Goal: Transaction & Acquisition: Purchase product/service

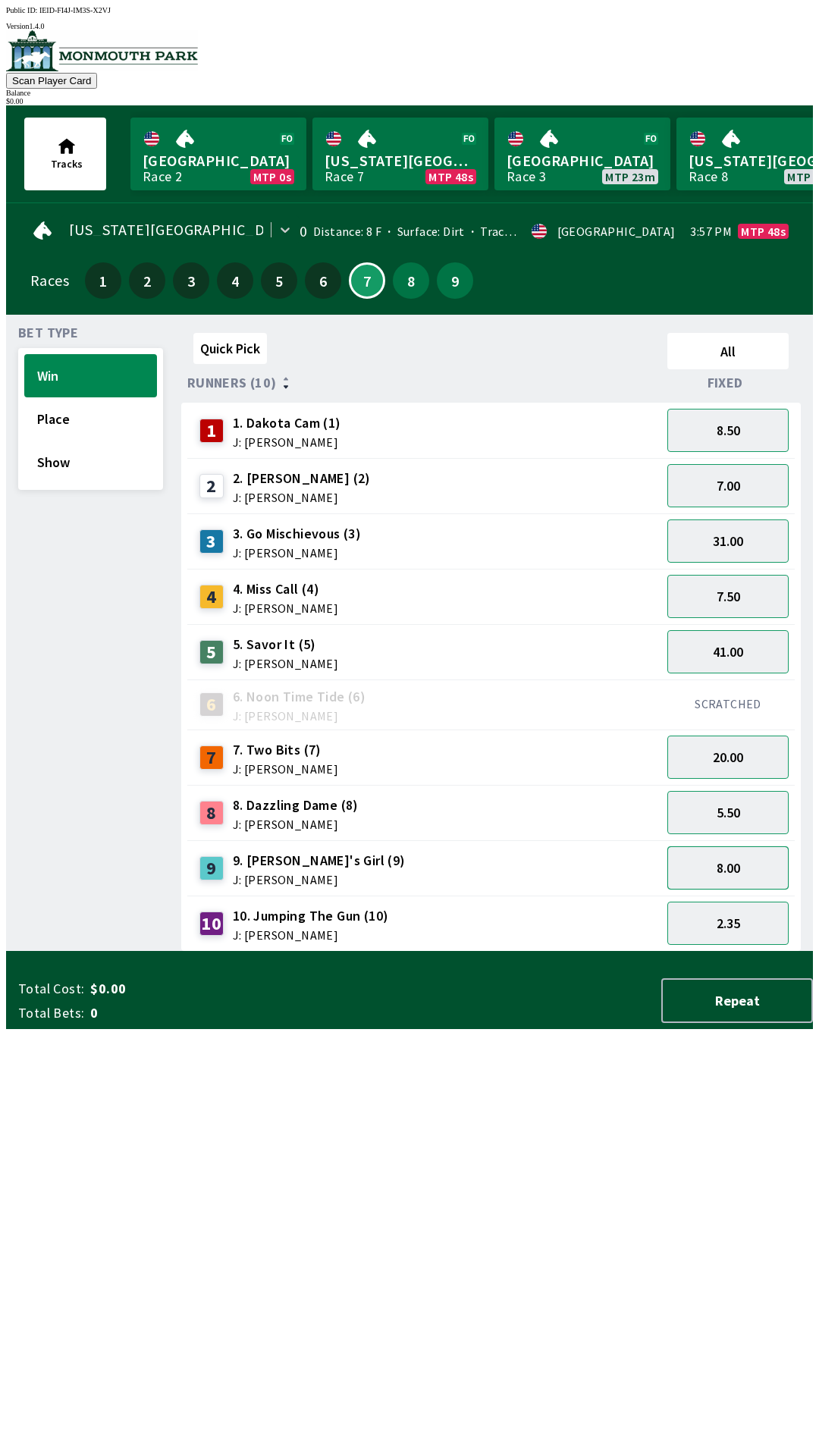
click at [720, 873] on button "8.00" at bounding box center [728, 868] width 122 height 43
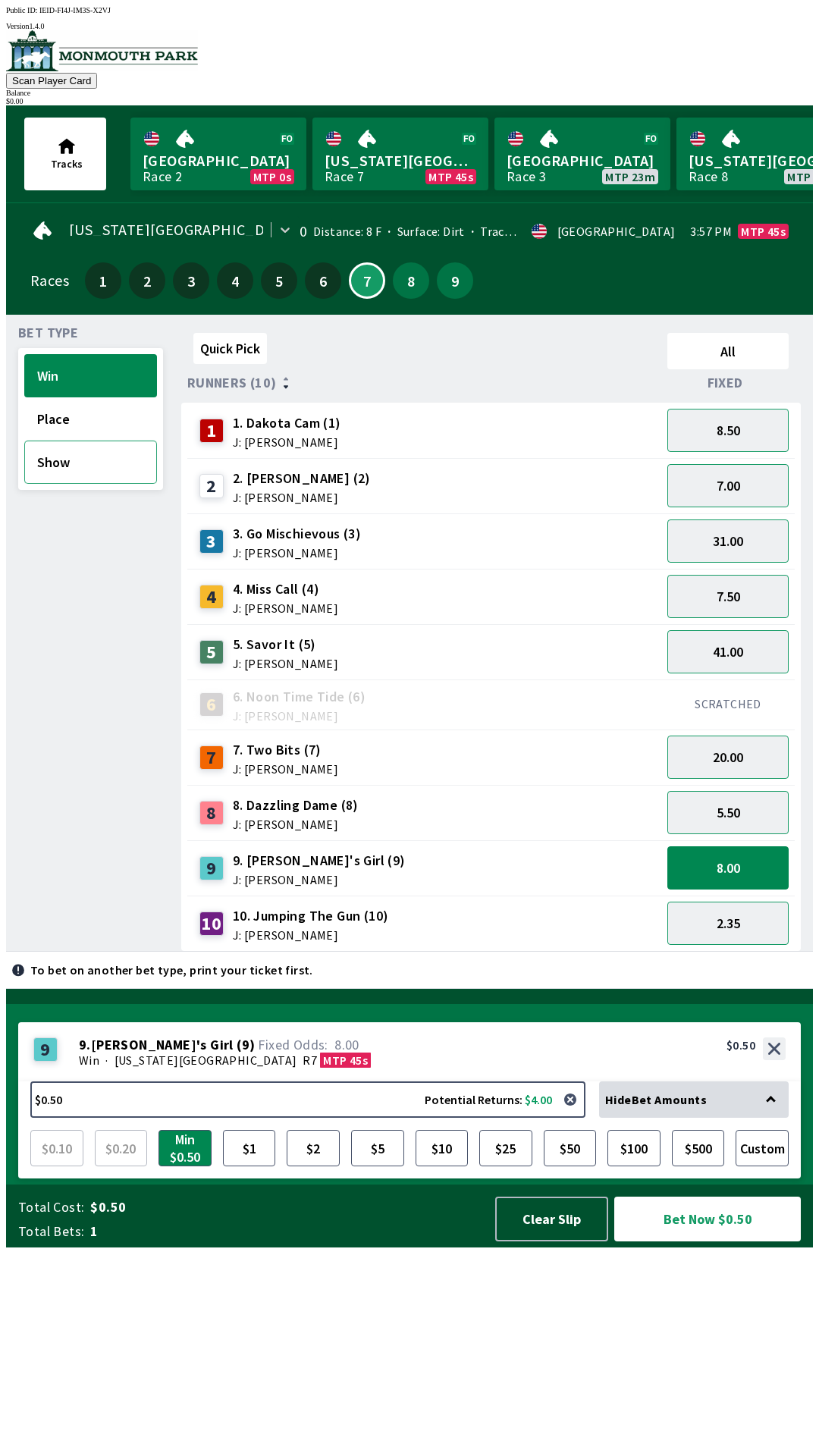
click at [92, 468] on button "Show" at bounding box center [91, 462] width 133 height 43
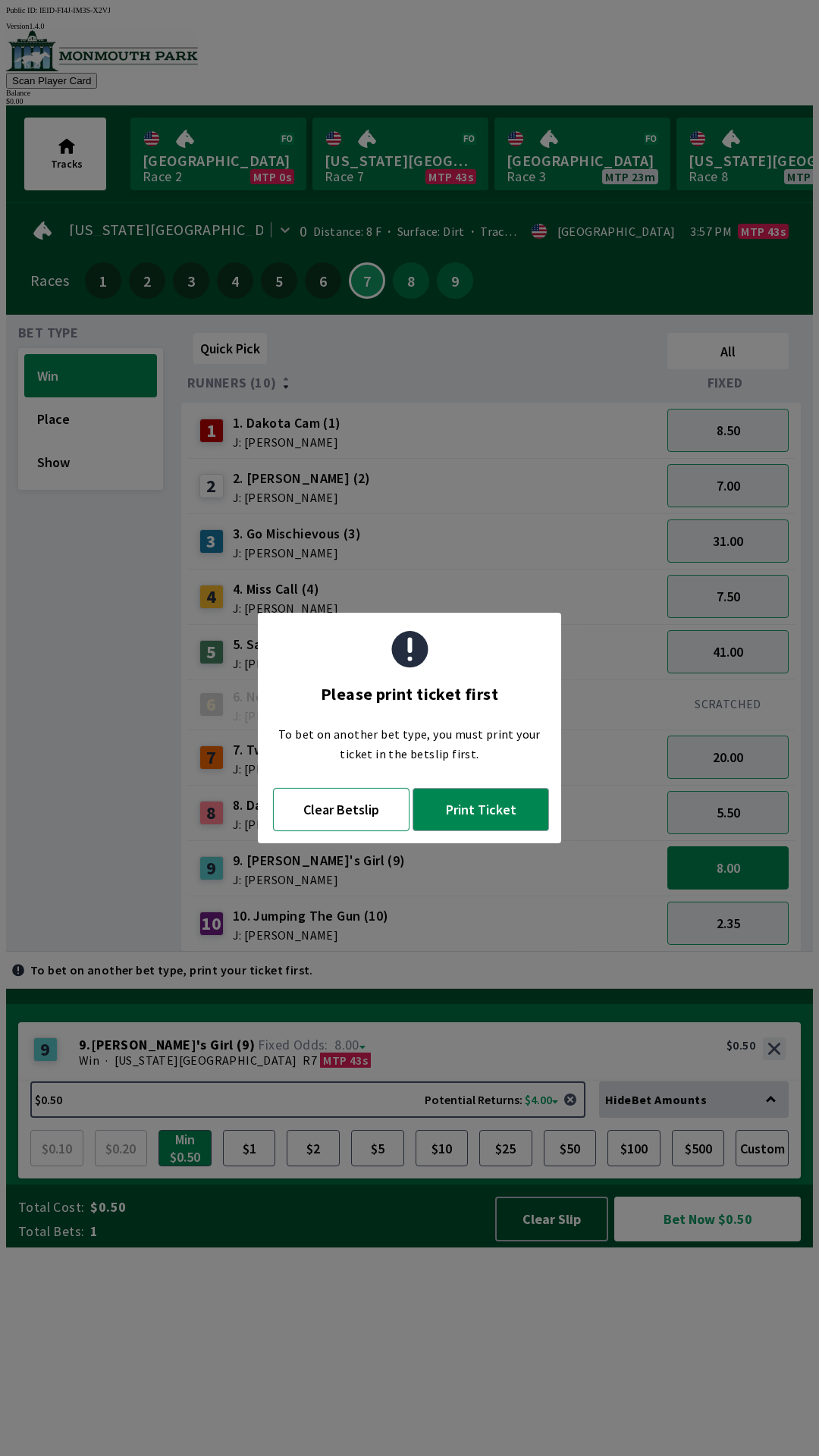
click at [370, 818] on button "Clear Betslip" at bounding box center [342, 809] width 137 height 43
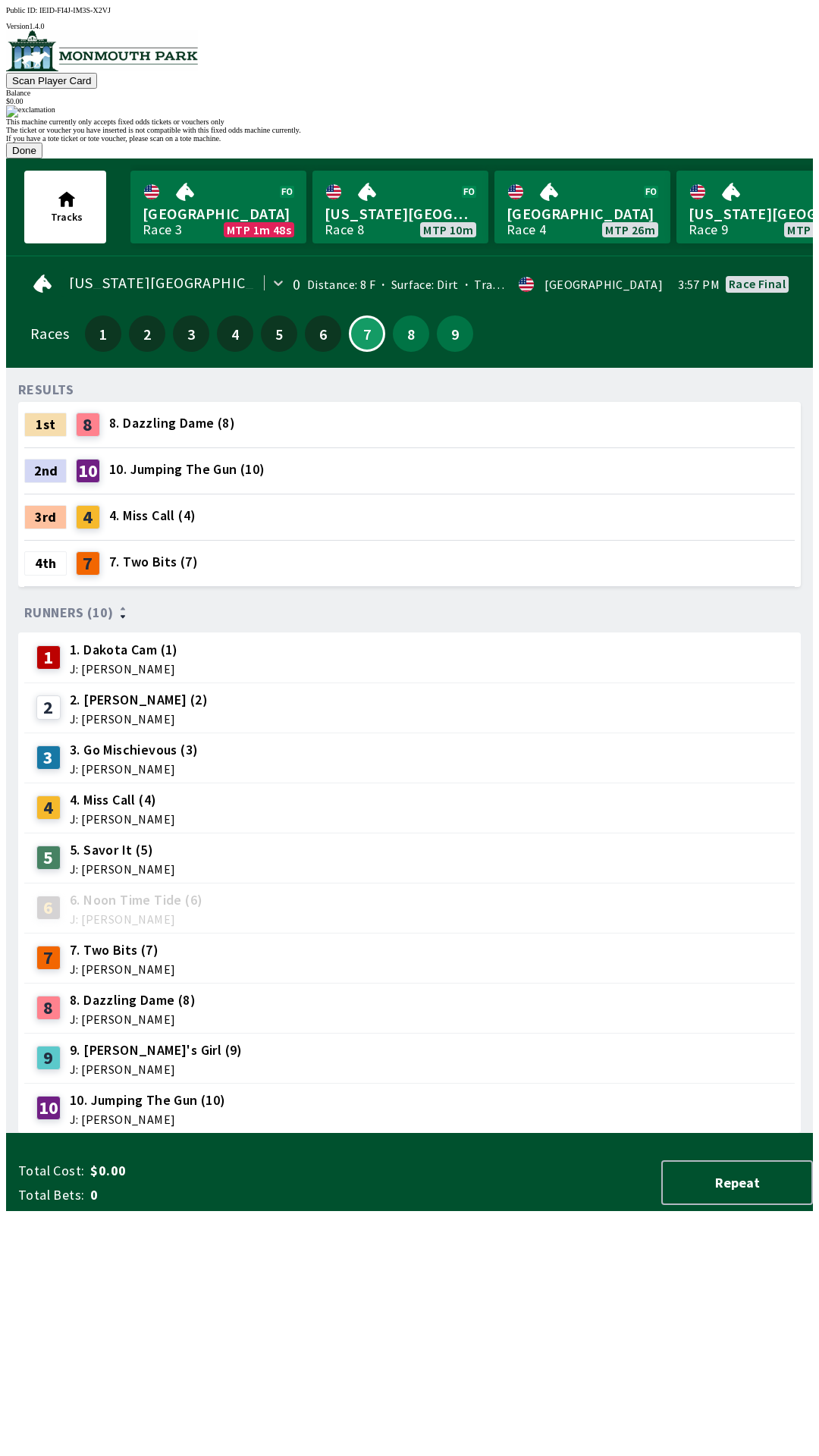
click at [43, 159] on button "Done" at bounding box center [24, 151] width 36 height 16
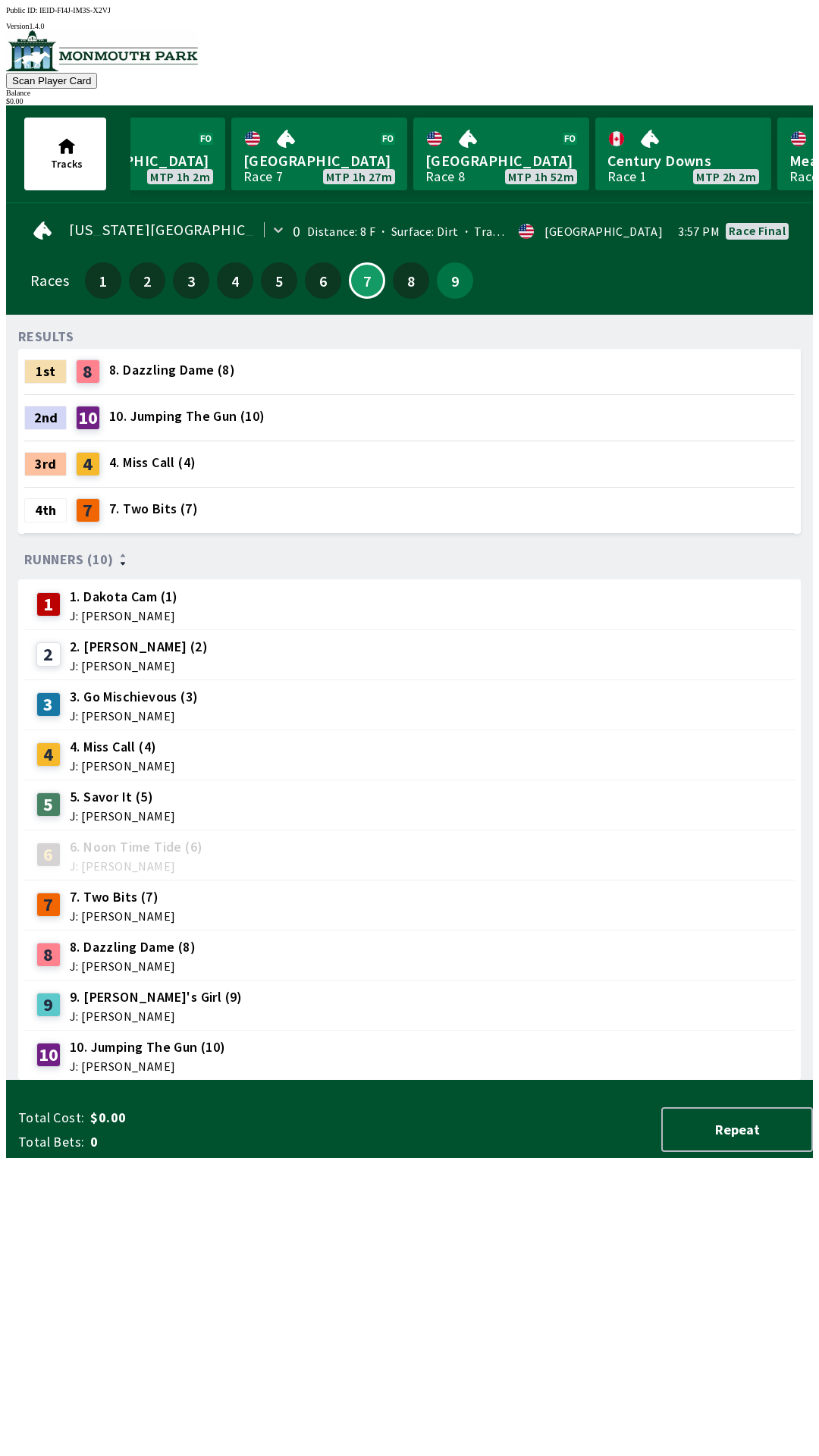
scroll to position [0, 634]
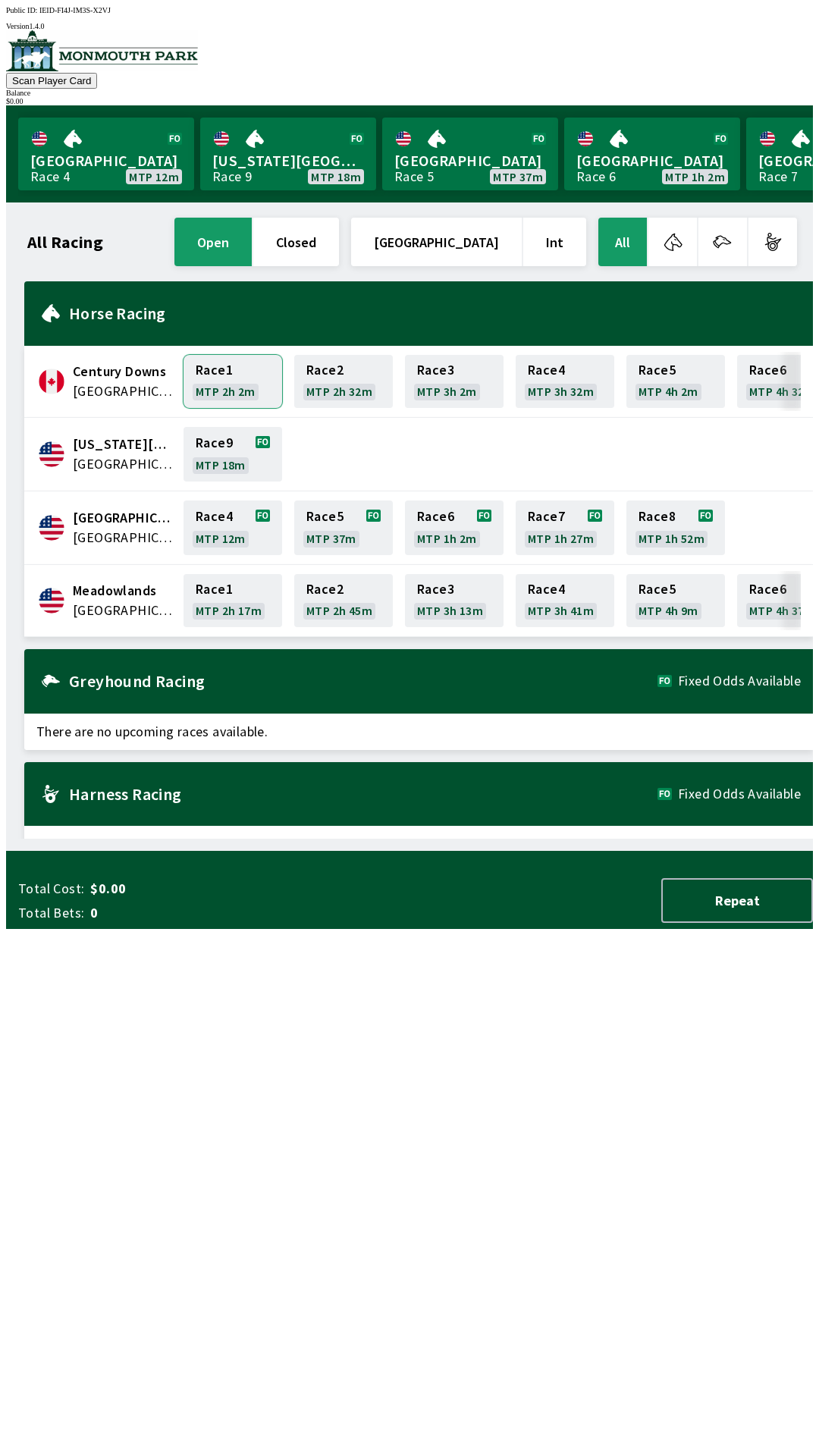
click at [224, 381] on link "Race 1 MTP 2h 2m" at bounding box center [232, 382] width 98 height 53
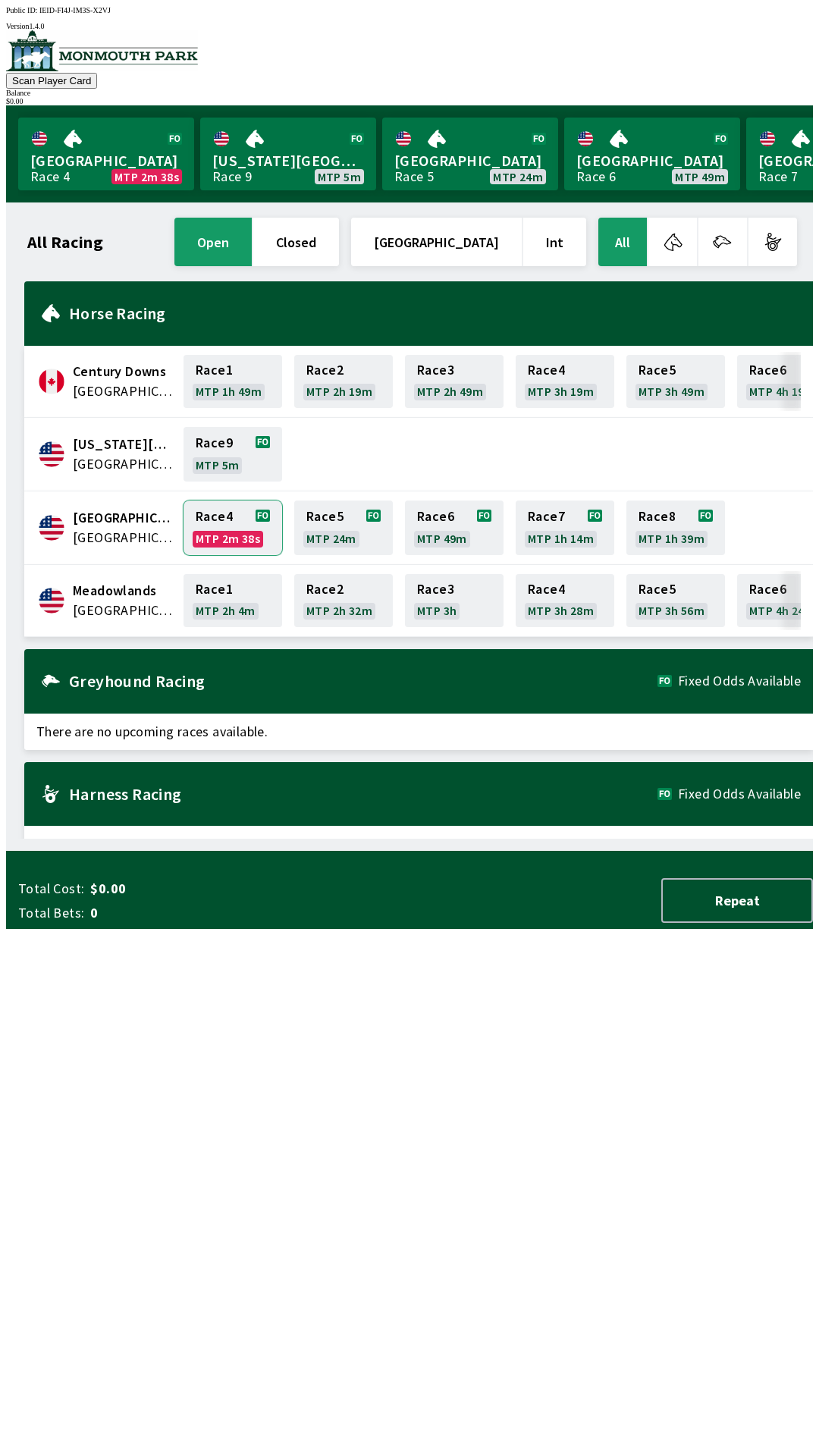
click at [184, 535] on link "Race 4 MTP 2m 38s" at bounding box center [232, 528] width 98 height 55
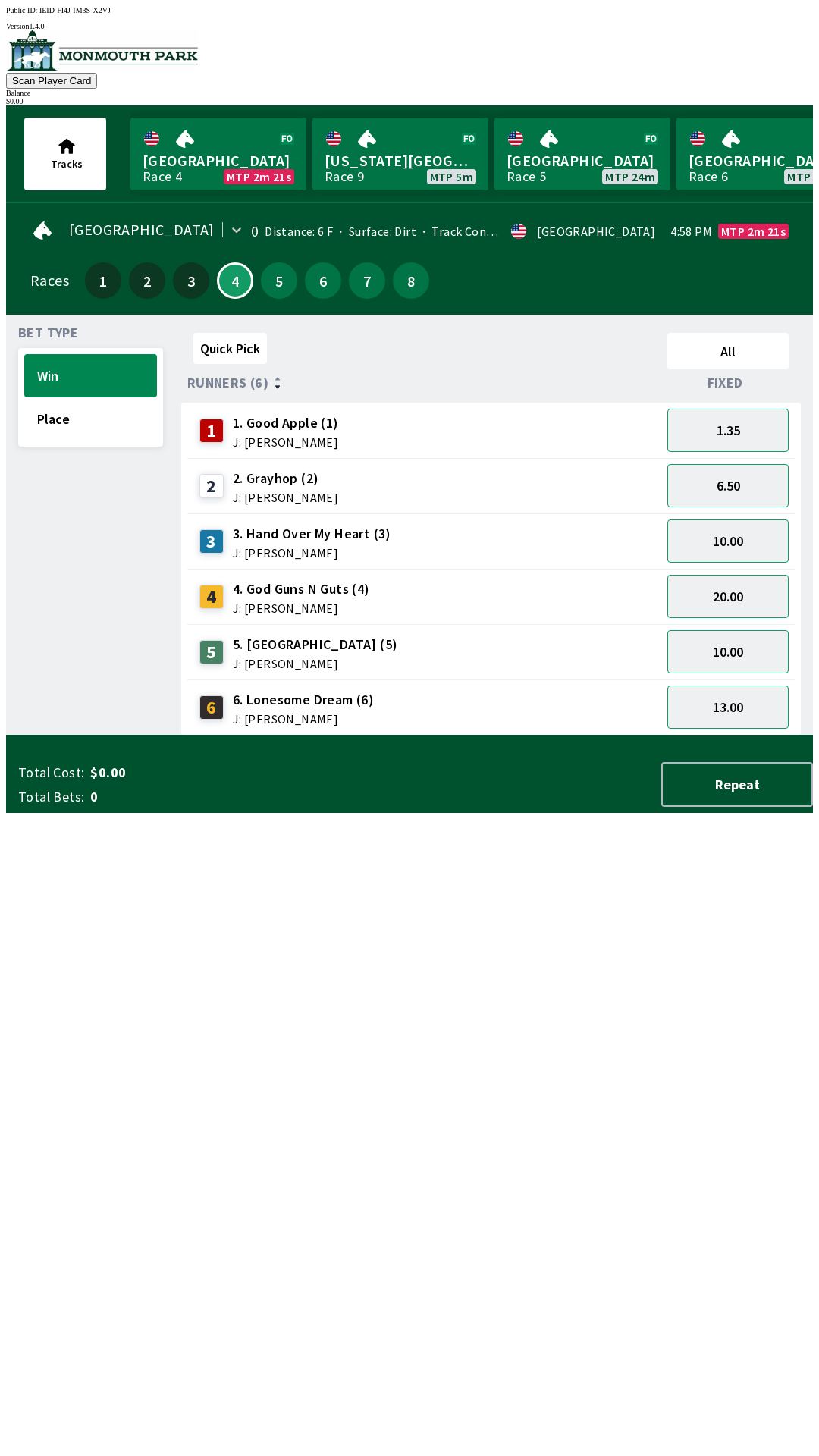
click at [413, 421] on div "1 1. Good Apple (1) J: [PERSON_NAME]" at bounding box center [424, 430] width 461 height 38
click at [398, 437] on div "1 1. Good Apple (1) J: [PERSON_NAME]" at bounding box center [424, 430] width 461 height 38
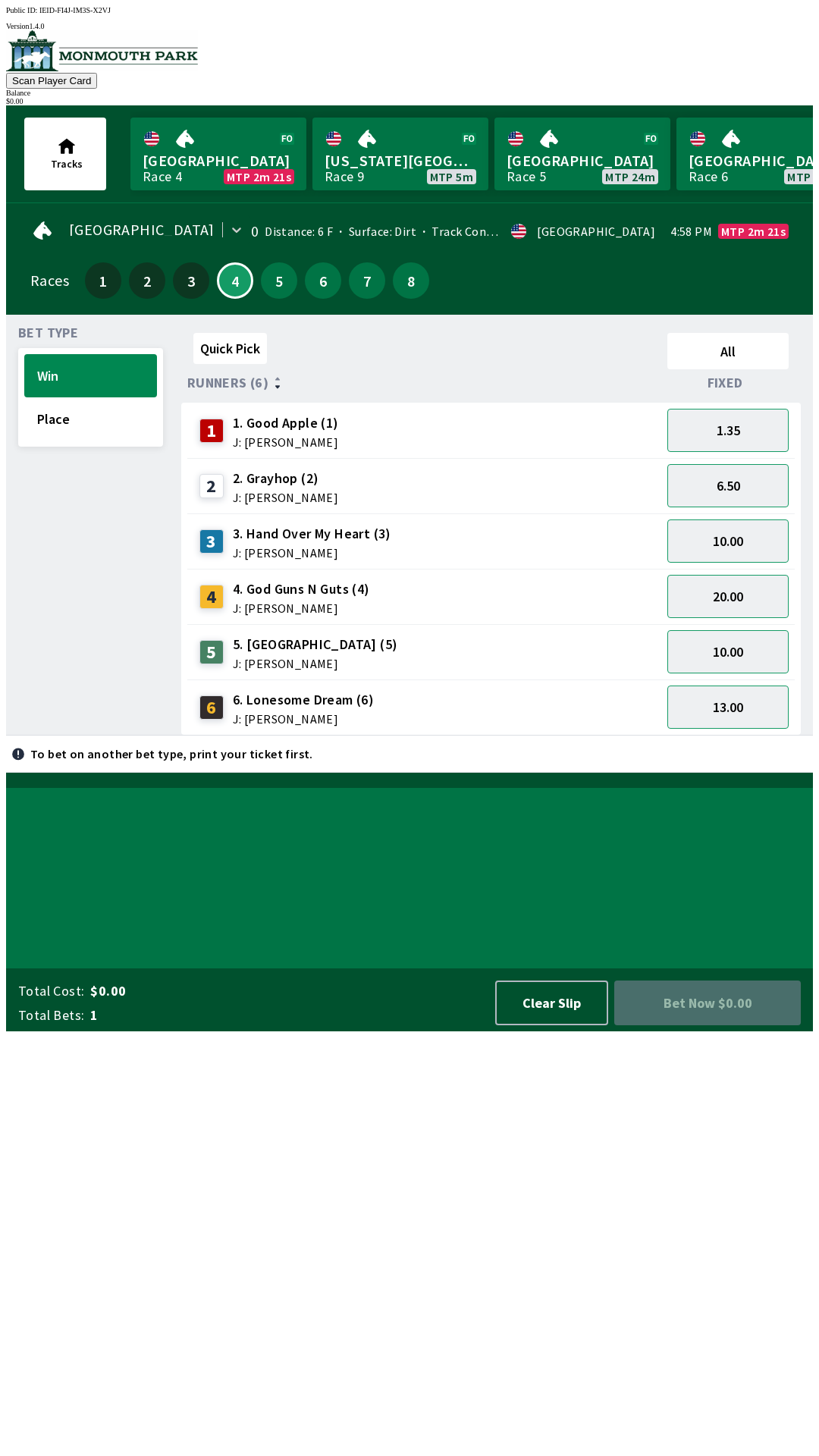
click at [402, 438] on div "1 1. Good Apple (1) J: [PERSON_NAME]" at bounding box center [424, 430] width 461 height 38
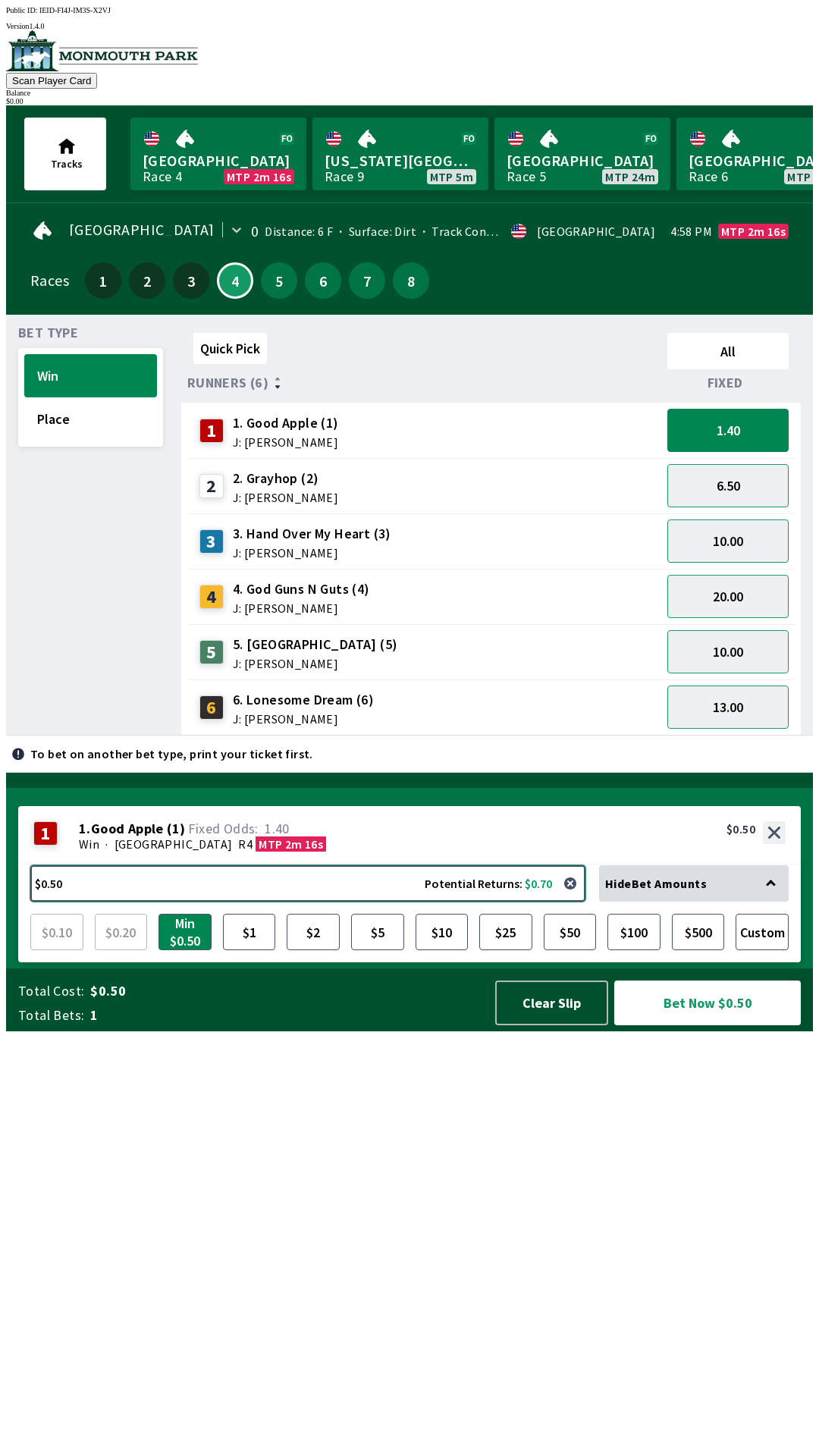
click at [103, 901] on button "$0.50 Potential Returns: $0.70" at bounding box center [308, 883] width 555 height 36
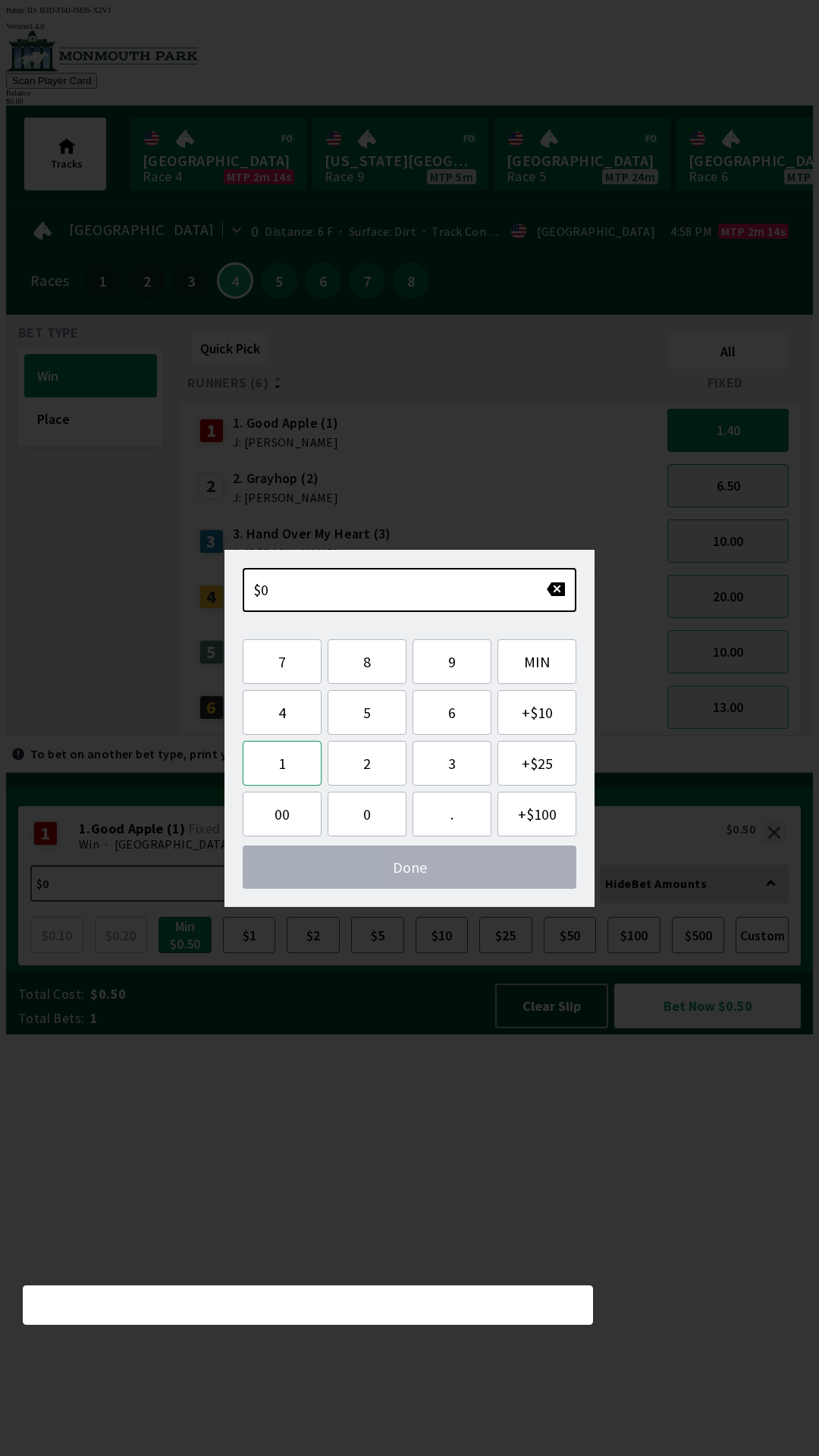
click at [284, 773] on button "1" at bounding box center [281, 763] width 79 height 44
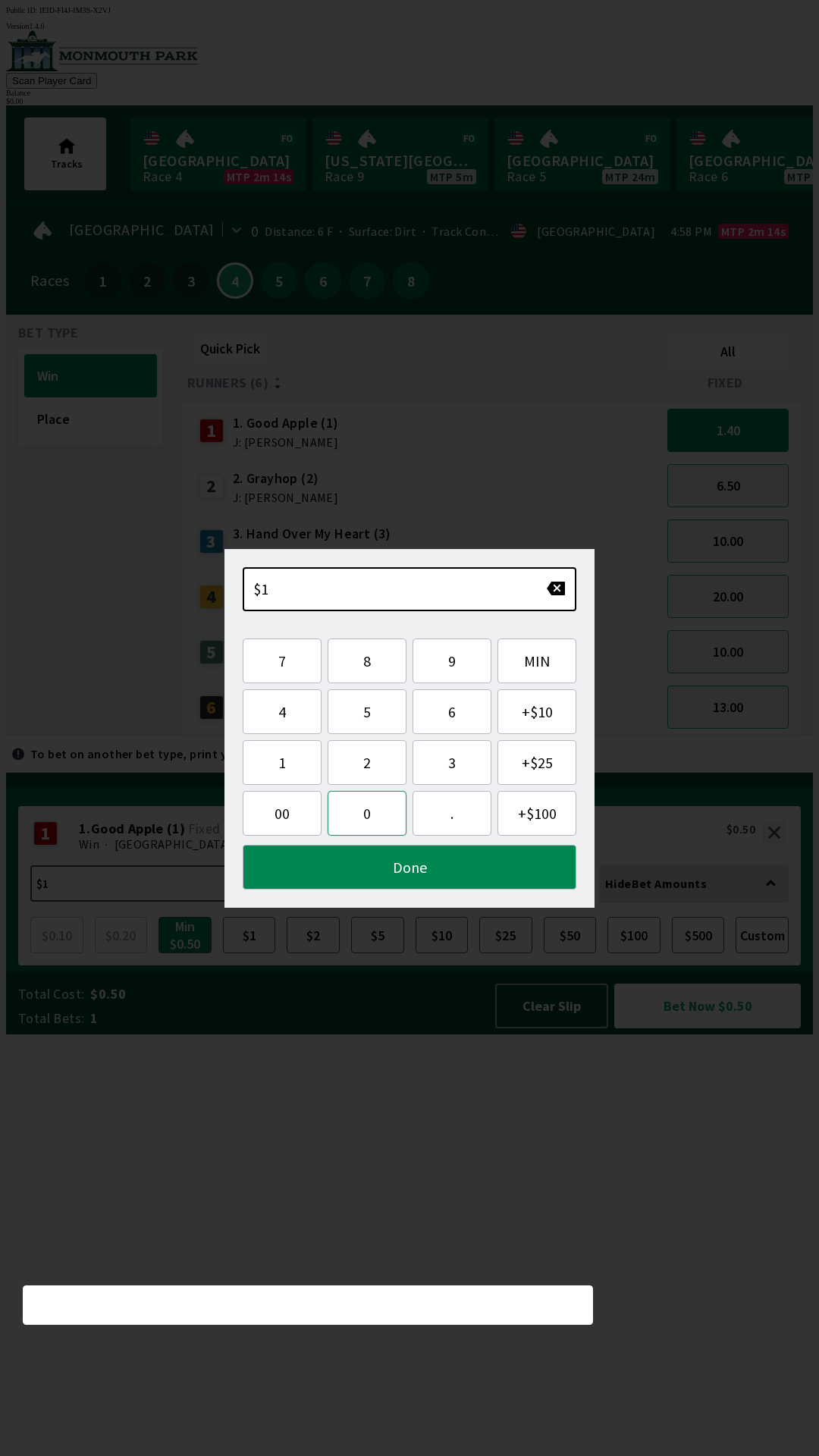
click at [378, 820] on button "0" at bounding box center [366, 813] width 79 height 44
click at [377, 822] on button "0" at bounding box center [366, 813] width 79 height 44
click at [555, 589] on button "button" at bounding box center [555, 588] width 20 height 15
click at [551, 589] on button "button" at bounding box center [555, 588] width 20 height 15
click at [452, 825] on button "." at bounding box center [452, 813] width 79 height 44
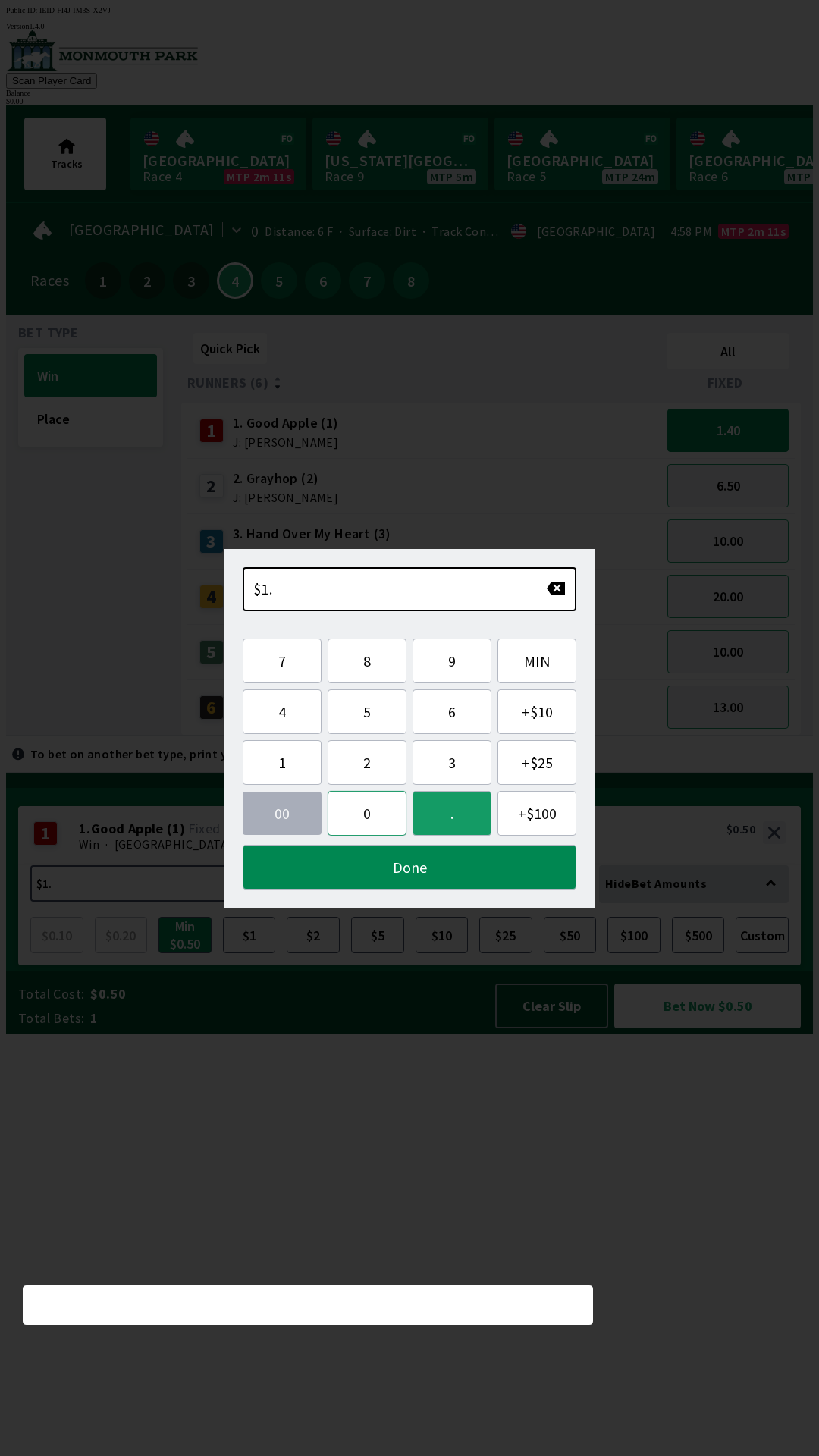
click at [358, 818] on button "0" at bounding box center [366, 813] width 79 height 44
click at [363, 816] on button "0" at bounding box center [366, 813] width 79 height 44
click at [420, 884] on button "Done" at bounding box center [409, 867] width 334 height 44
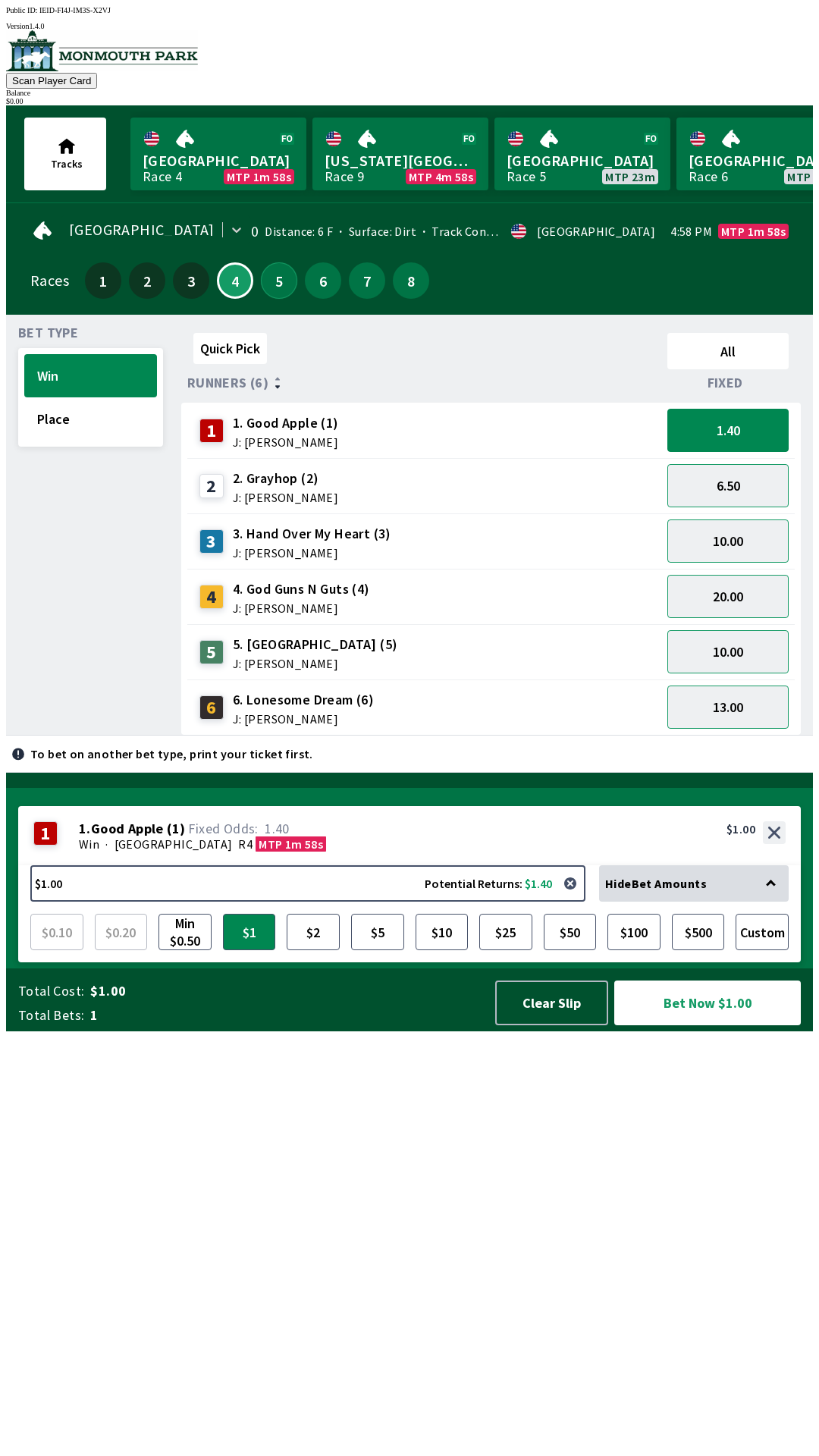
click at [263, 268] on button "5" at bounding box center [279, 280] width 36 height 36
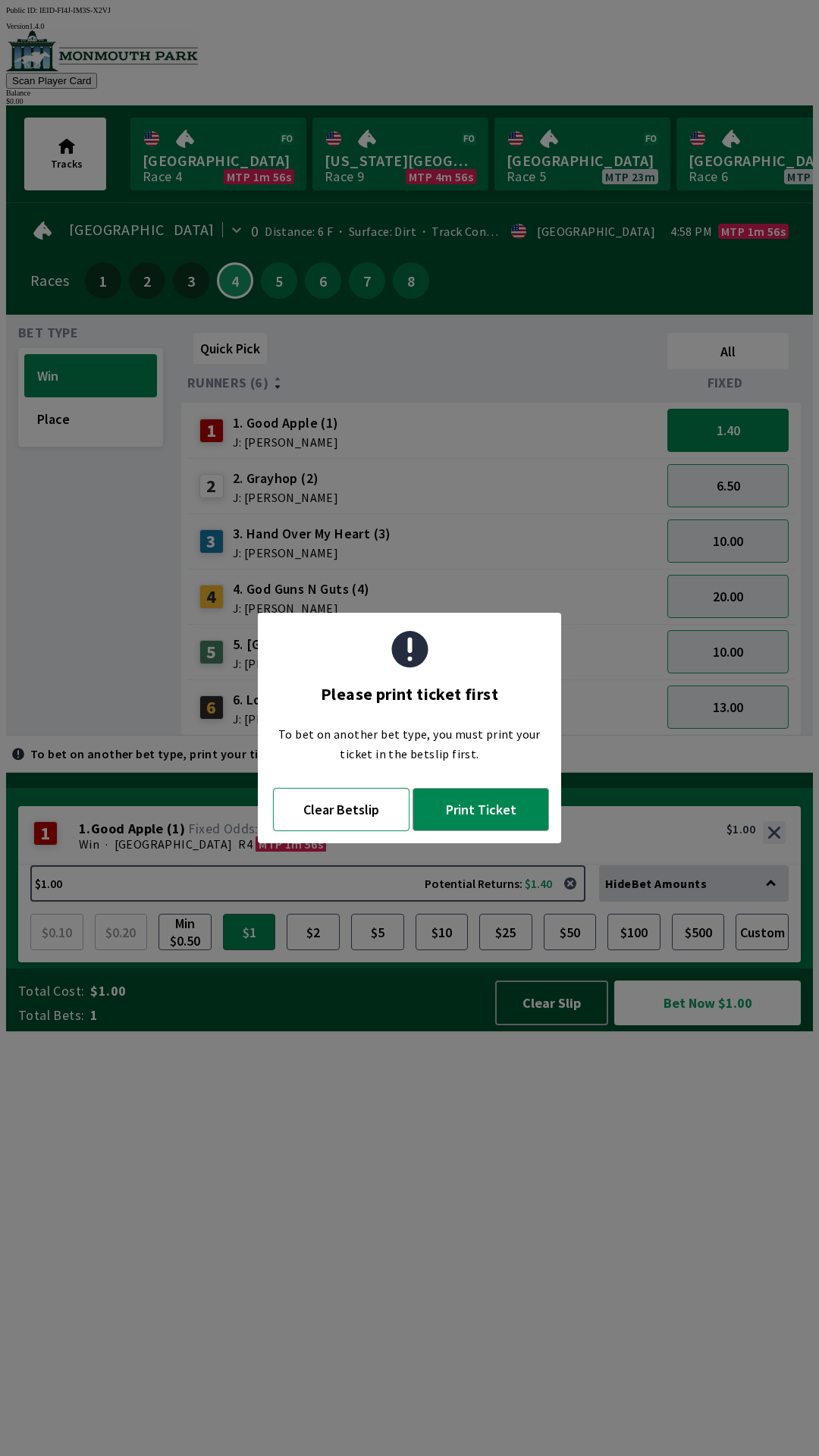
click at [340, 818] on button "Clear Betslip" at bounding box center [342, 809] width 137 height 43
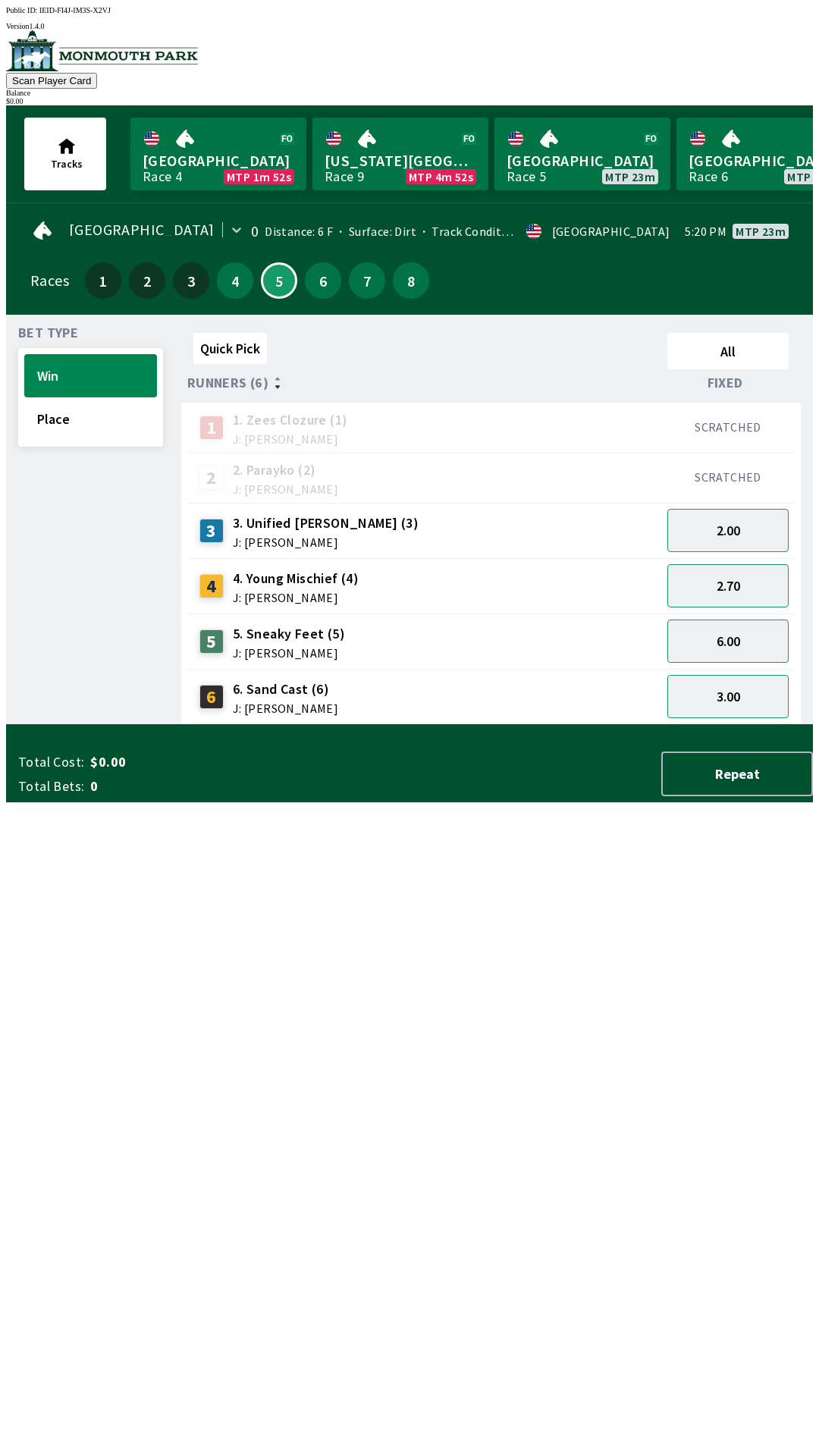
click at [748, 725] on div "Quick Pick All Runners (6) Fixed 1 1. [PERSON_NAME] (1) J: [PERSON_NAME] SCRATC…" at bounding box center [497, 525] width 632 height 398
click at [765, 534] on button "2.00" at bounding box center [728, 530] width 122 height 43
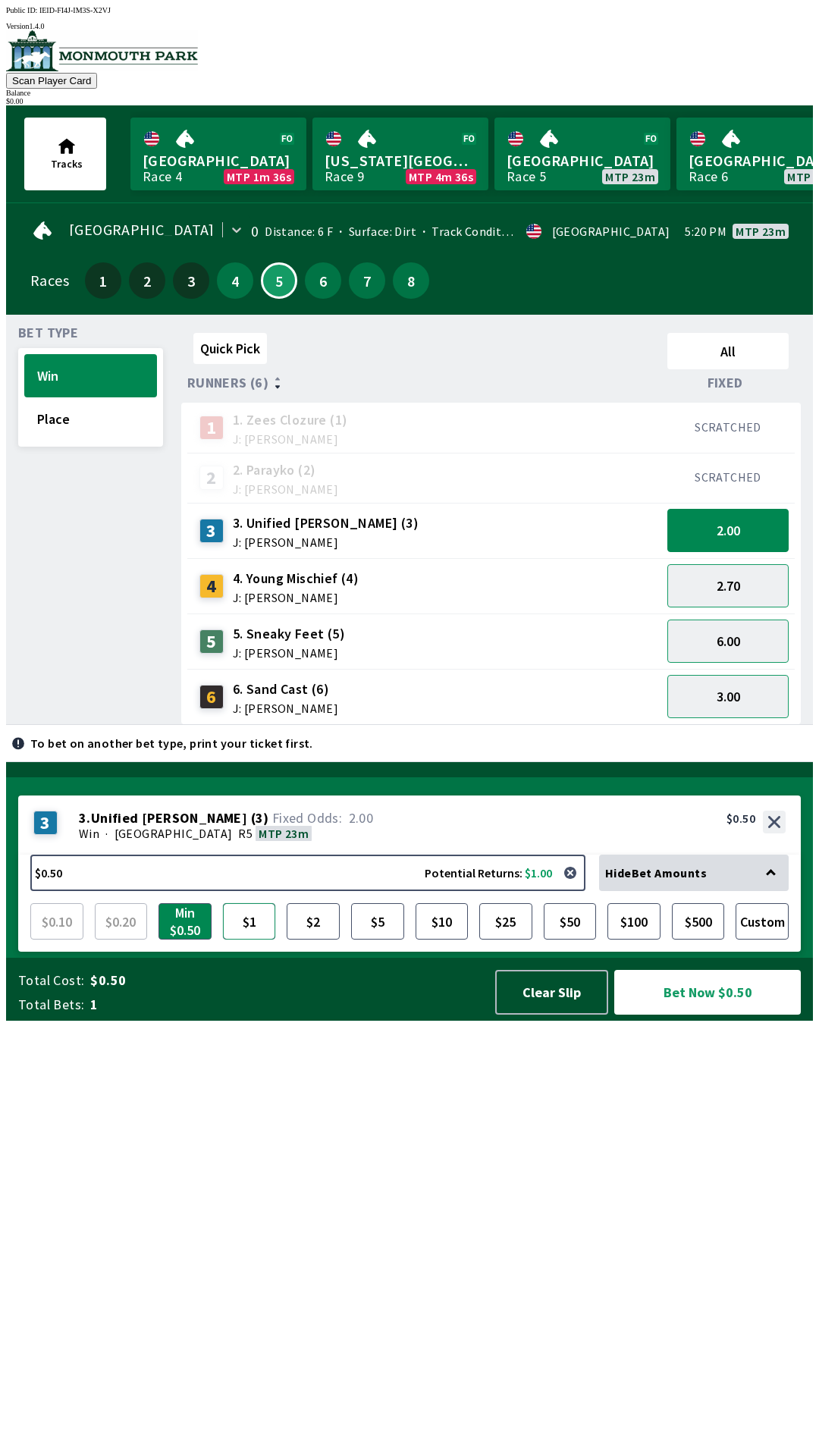
click at [248, 940] on button "$1" at bounding box center [249, 921] width 53 height 36
click at [697, 1014] on button "Bet Now $1.00" at bounding box center [706, 992] width 187 height 44
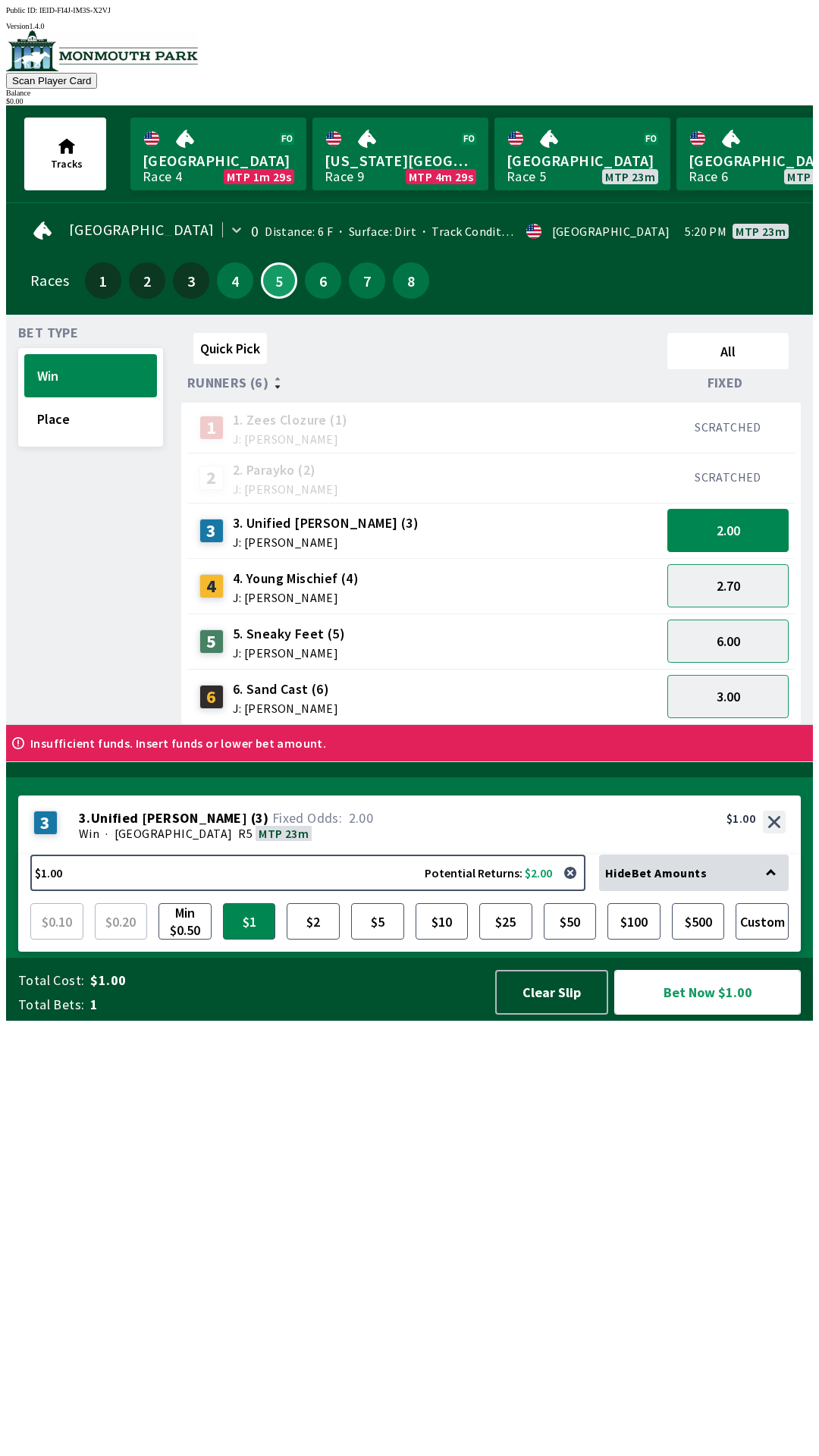
click at [696, 1014] on button "Bet Now $1.00" at bounding box center [707, 992] width 186 height 44
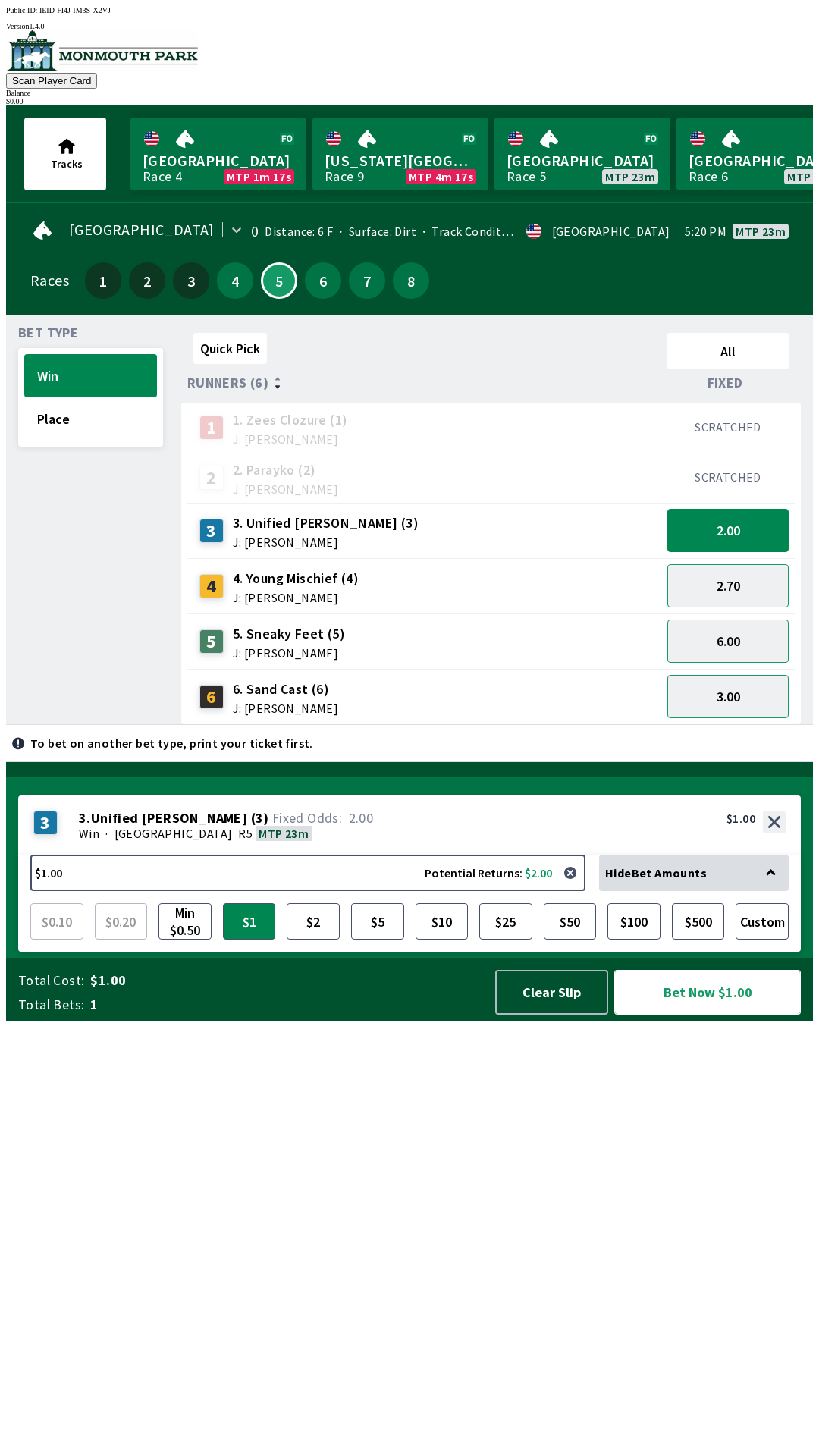
click at [697, 1014] on button "Bet Now $1.00" at bounding box center [707, 992] width 186 height 44
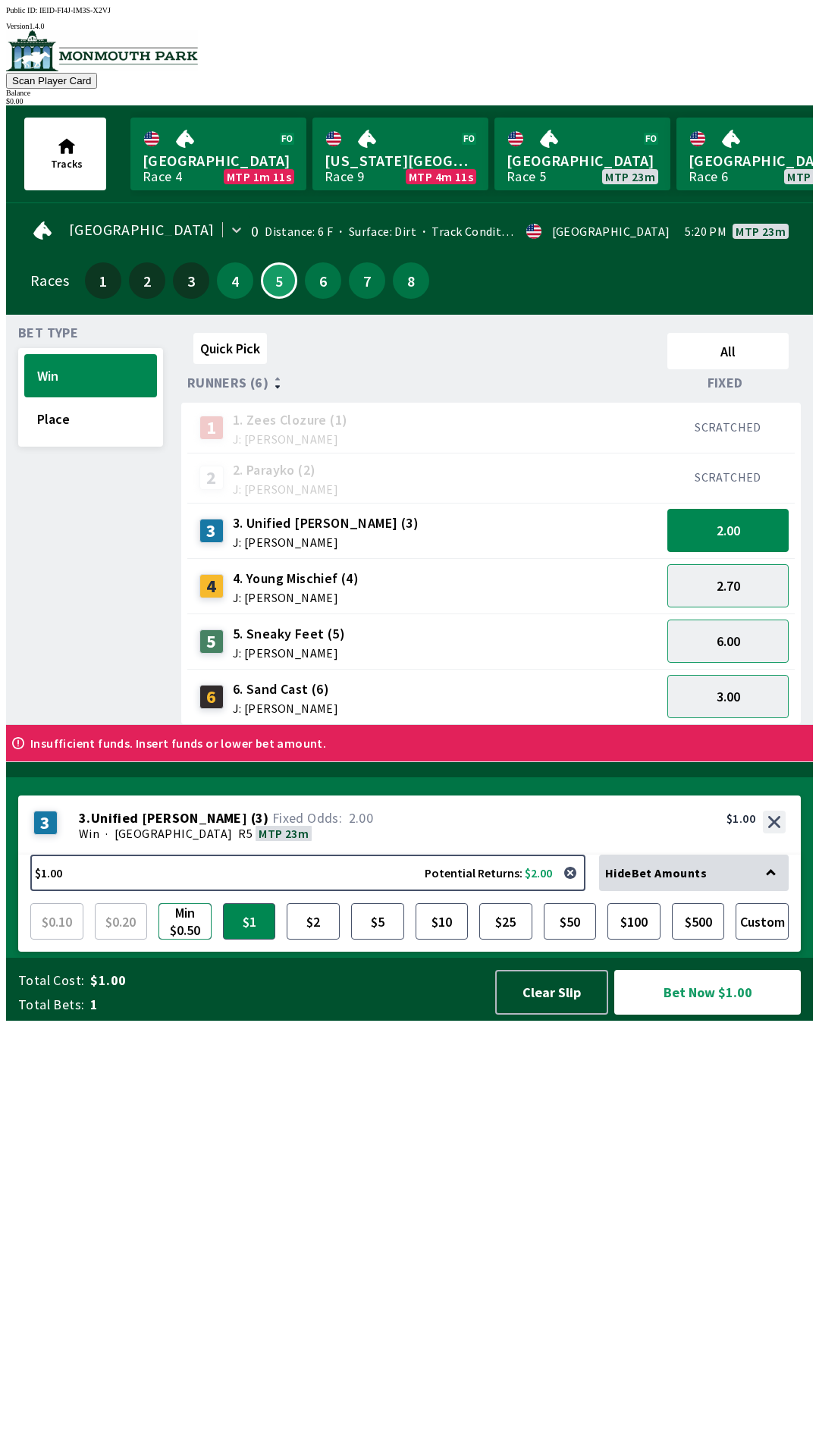
click at [177, 940] on button "Min $0.50" at bounding box center [185, 921] width 53 height 36
click at [706, 1014] on button "Bet Now $0.50" at bounding box center [707, 992] width 186 height 44
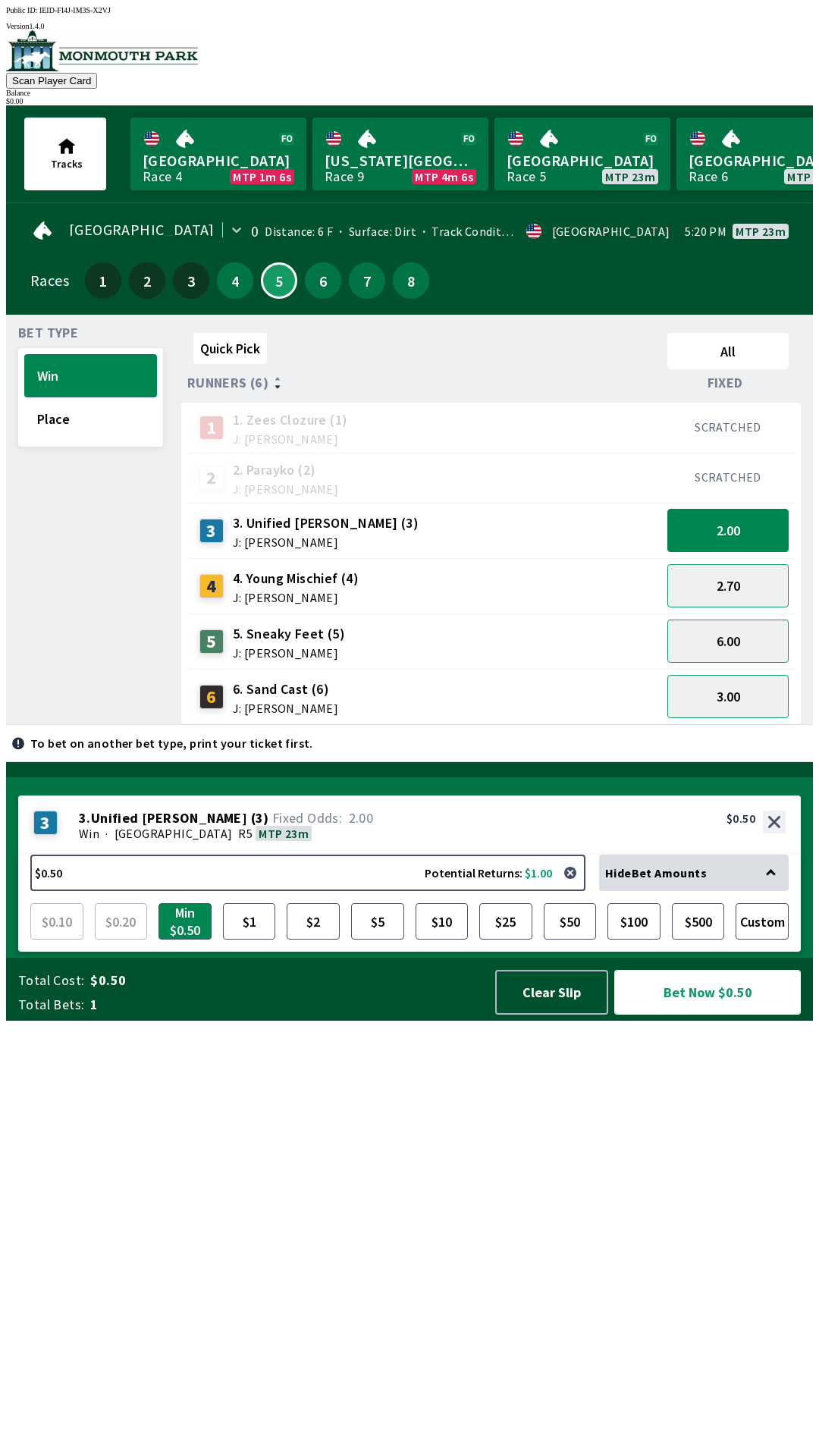
click at [712, 1014] on button "Bet Now $0.50" at bounding box center [707, 992] width 186 height 44
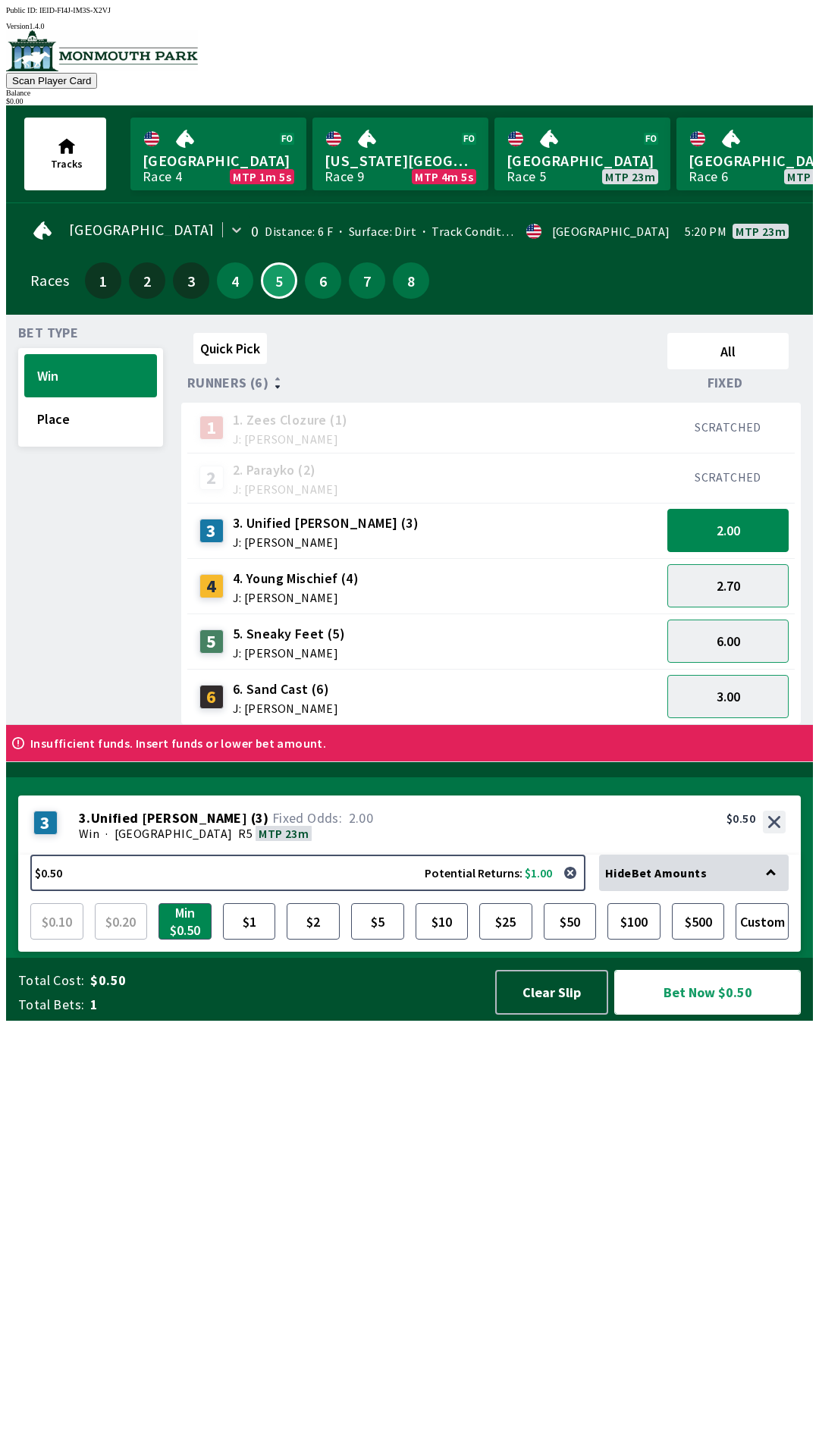
click at [734, 1014] on button "Bet Now $0.50" at bounding box center [707, 992] width 186 height 44
click at [738, 1014] on button "Bet Now $0.50" at bounding box center [707, 992] width 186 height 44
click at [731, 1014] on button "Bet Now $0.50" at bounding box center [707, 992] width 186 height 44
click at [712, 1014] on button "Bet Now $0.50" at bounding box center [707, 992] width 186 height 44
click at [692, 1014] on button "Bet Now $0.50" at bounding box center [707, 992] width 186 height 44
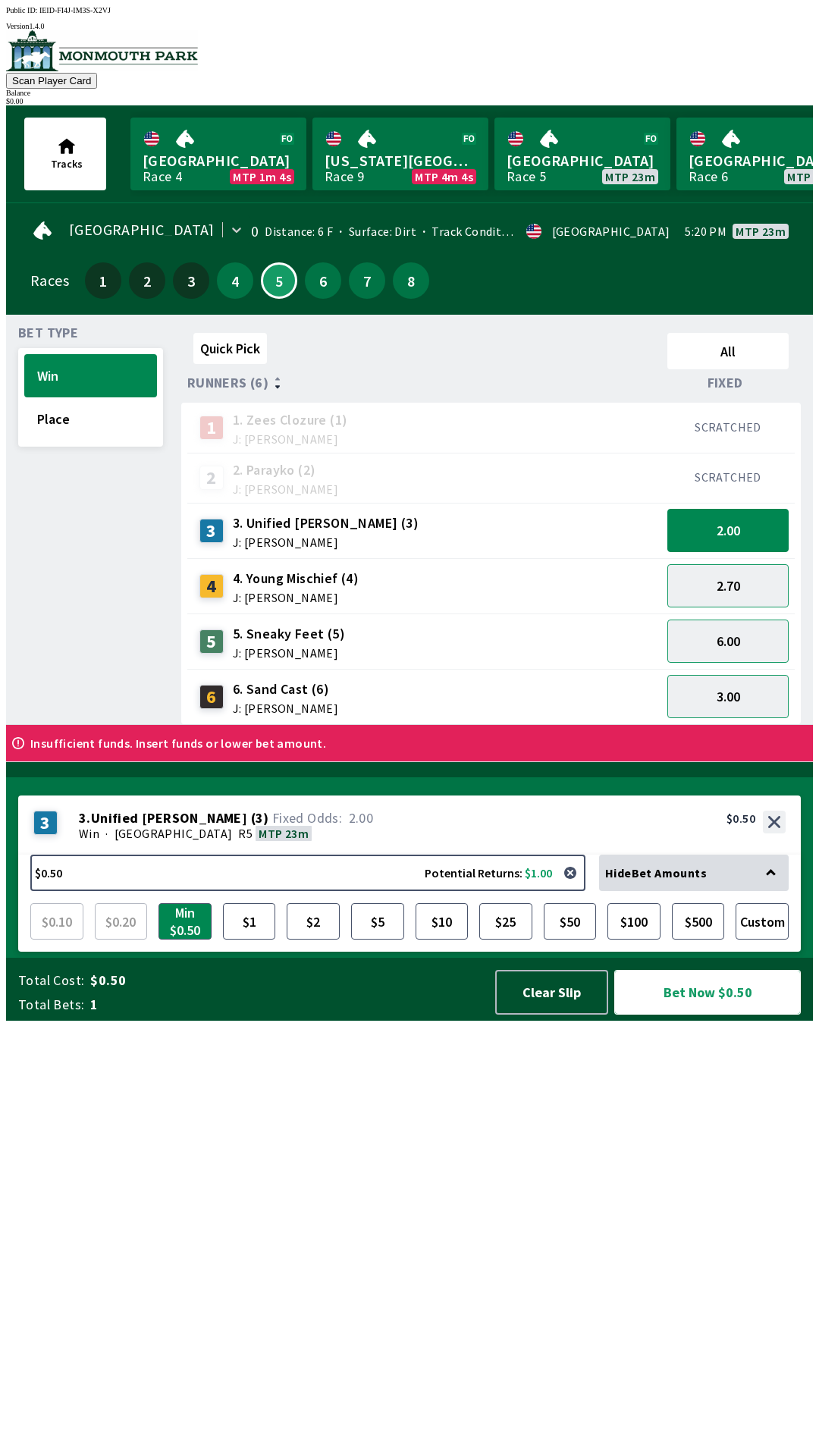
click at [689, 1014] on button "Bet Now $0.50" at bounding box center [707, 992] width 186 height 44
click at [691, 1014] on button "Bet Now $0.50" at bounding box center [707, 992] width 187 height 44
click at [689, 1014] on button "Bet Now $0.50" at bounding box center [707, 992] width 186 height 44
click at [242, 940] on button "$1" at bounding box center [249, 921] width 53 height 36
click at [317, 940] on button "$2" at bounding box center [313, 921] width 53 height 36
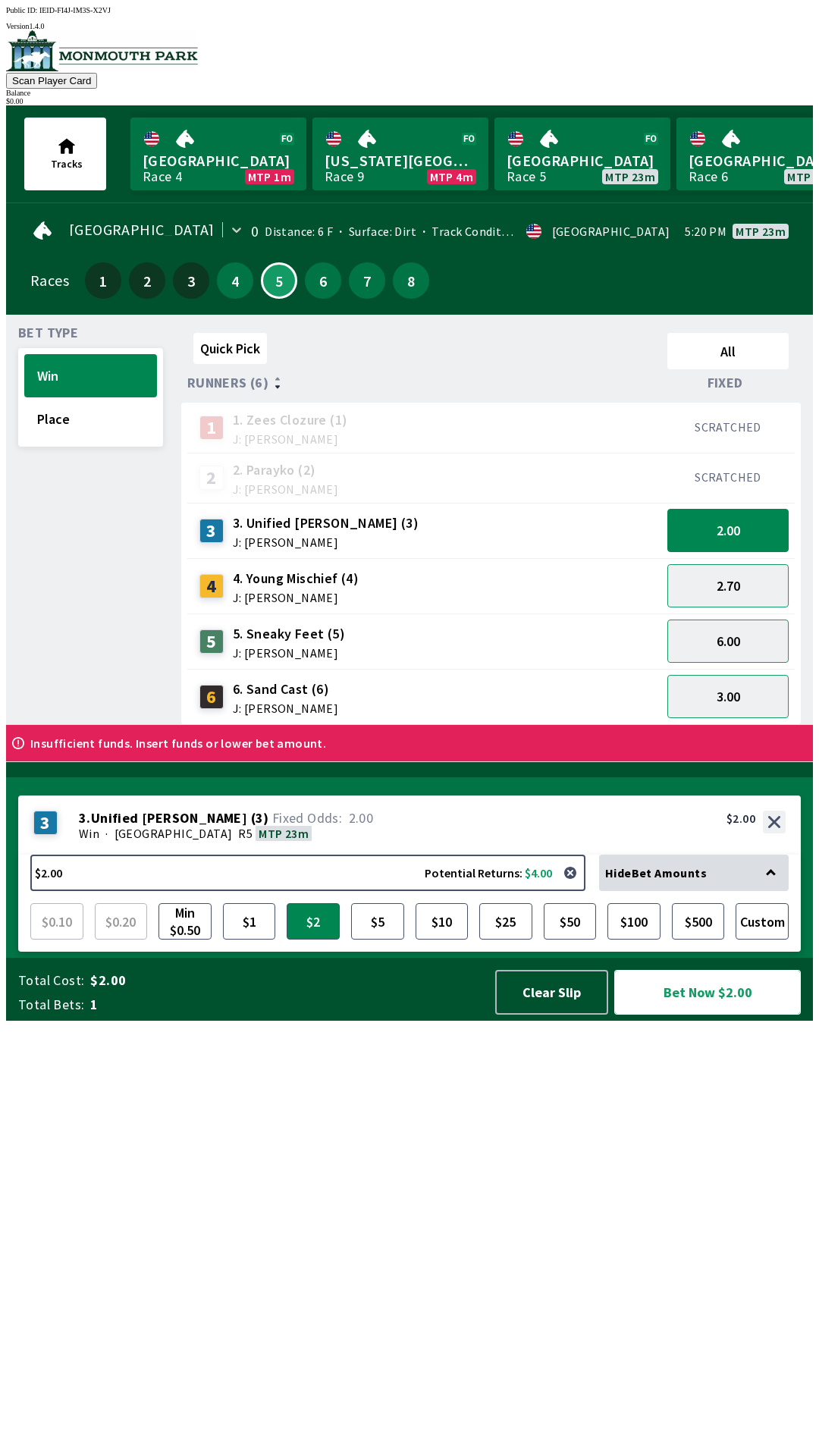
click at [702, 1014] on button "Bet Now $2.00" at bounding box center [707, 992] width 186 height 44
click at [671, 1014] on button "Bet Now $2.00" at bounding box center [707, 992] width 186 height 44
click at [673, 1014] on button "Bet Now $2.00" at bounding box center [707, 992] width 186 height 44
click at [672, 1014] on button "Bet Now $2.00" at bounding box center [707, 992] width 186 height 44
click at [681, 1014] on button "Bet Now $2.00" at bounding box center [707, 992] width 186 height 44
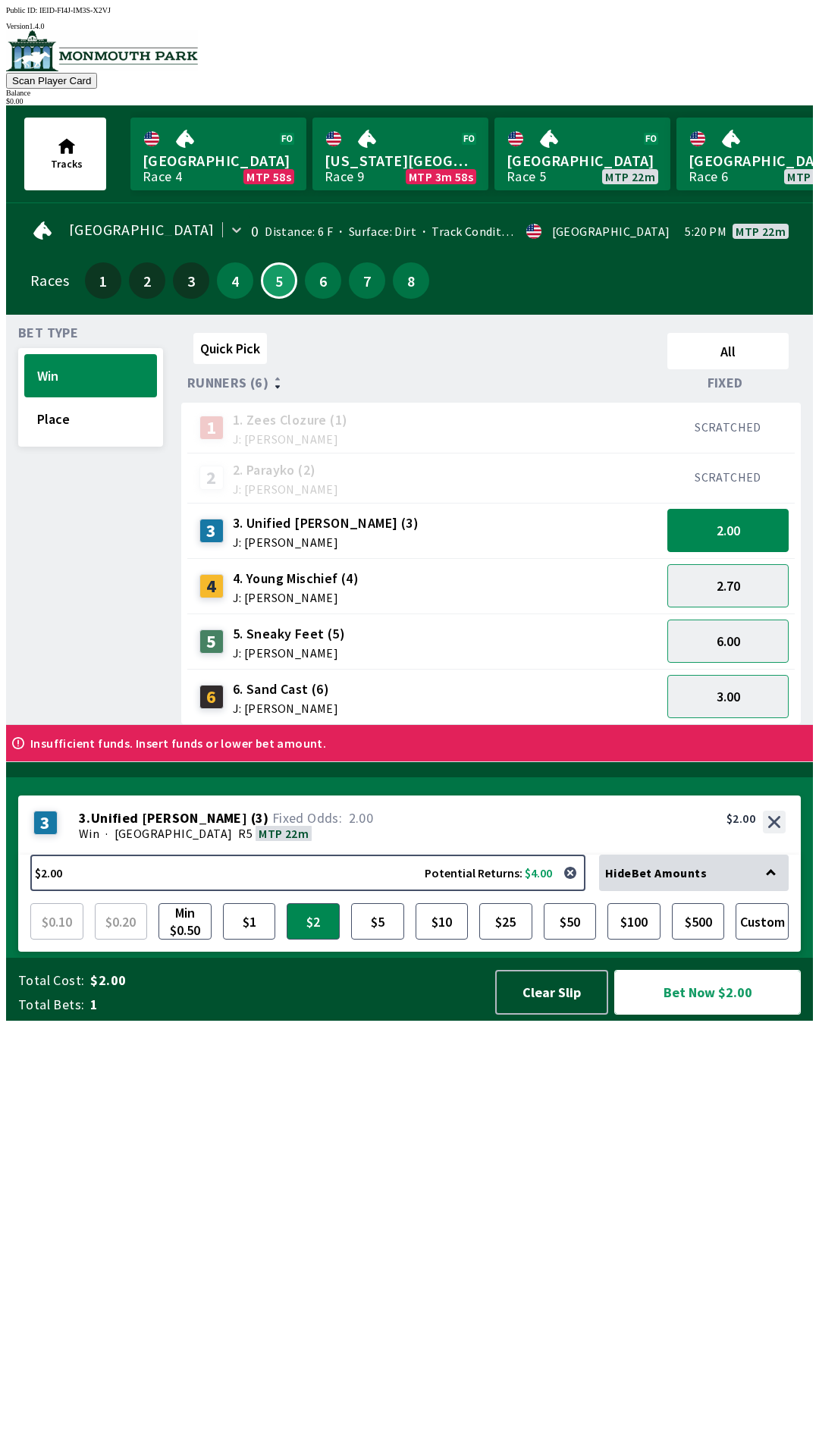
click at [683, 1014] on button "Bet Now $2.00" at bounding box center [708, 991] width 191 height 45
click at [705, 1014] on button "Bet Now $2.00" at bounding box center [707, 992] width 186 height 44
click at [697, 1014] on button "Bet Now $2.00" at bounding box center [707, 992] width 186 height 44
click at [686, 1014] on button "Bet Now $2.00" at bounding box center [707, 992] width 186 height 44
click at [685, 1014] on button "Bet Now $2.00" at bounding box center [707, 992] width 186 height 44
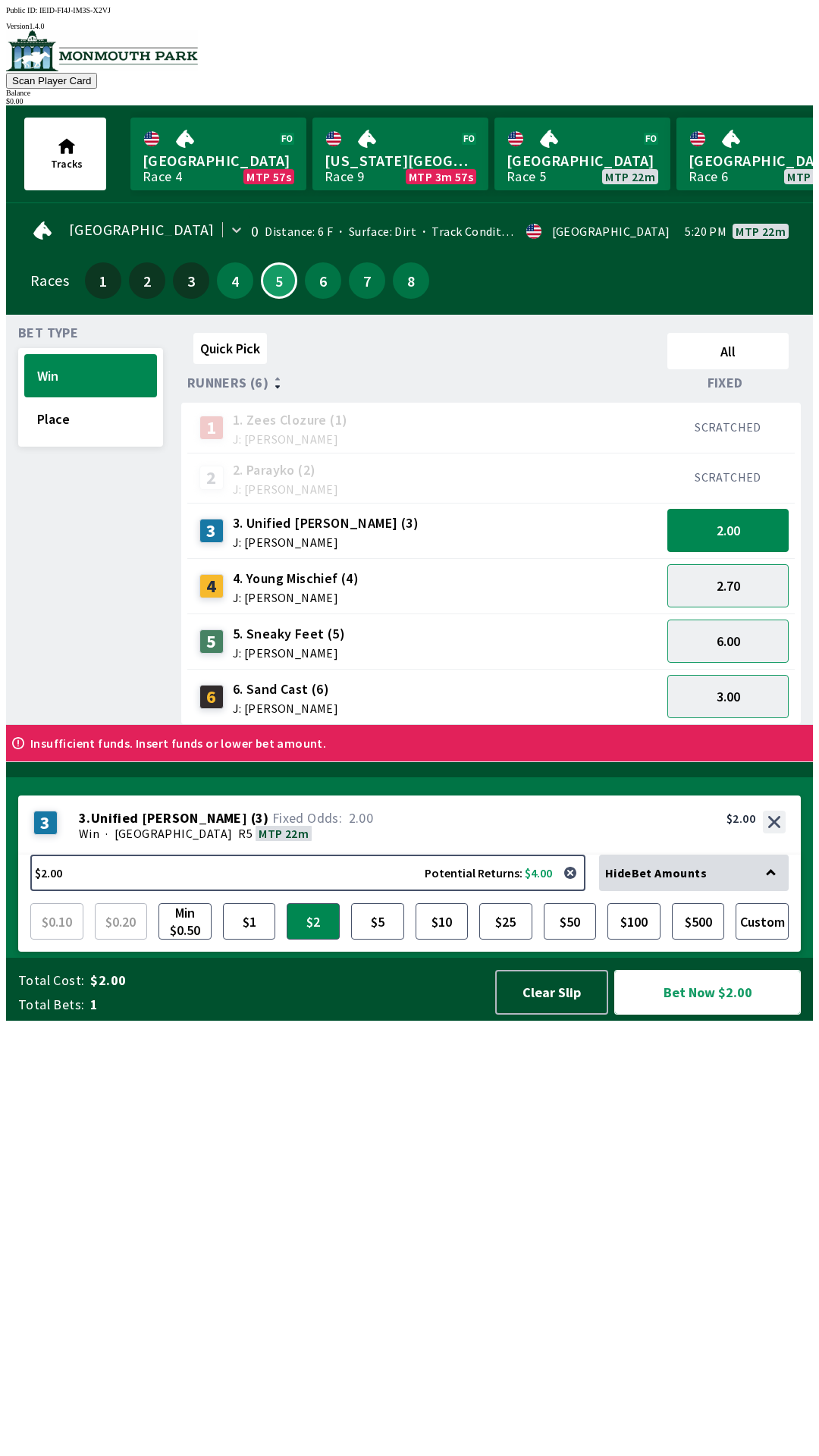
click at [684, 1014] on button "Bet Now $2.00" at bounding box center [707, 992] width 186 height 44
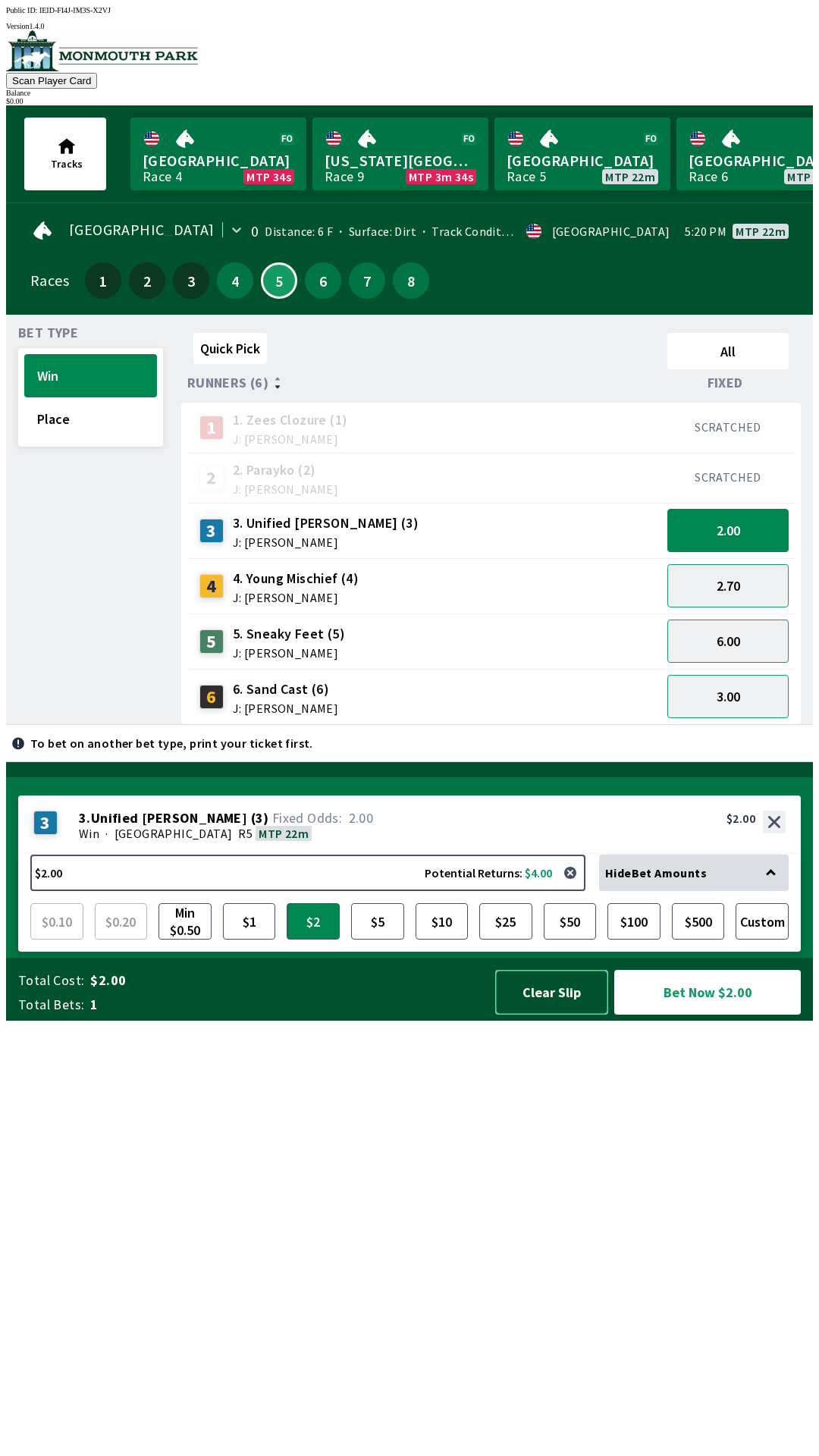
click at [569, 1014] on button "Clear Slip" at bounding box center [551, 992] width 113 height 44
